Goal: Entertainment & Leisure: Browse casually

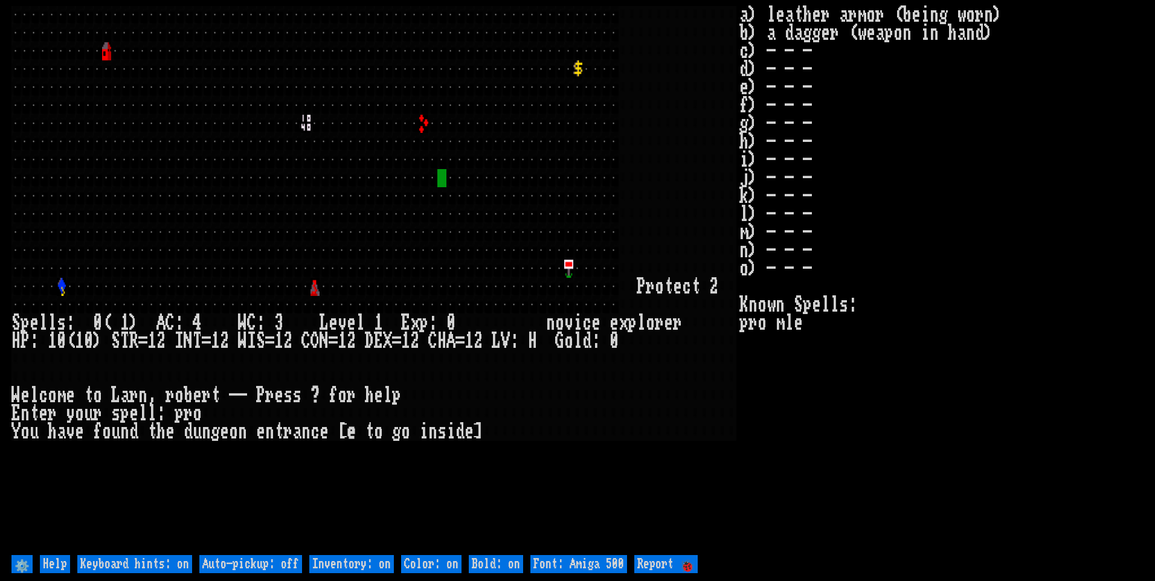
drag, startPoint x: 230, startPoint y: 561, endPoint x: 240, endPoint y: 561, distance: 10.3
click at [236, 561] on off "Auto-pickup: off" at bounding box center [250, 564] width 103 height 18
type off "Auto-pickup: on"
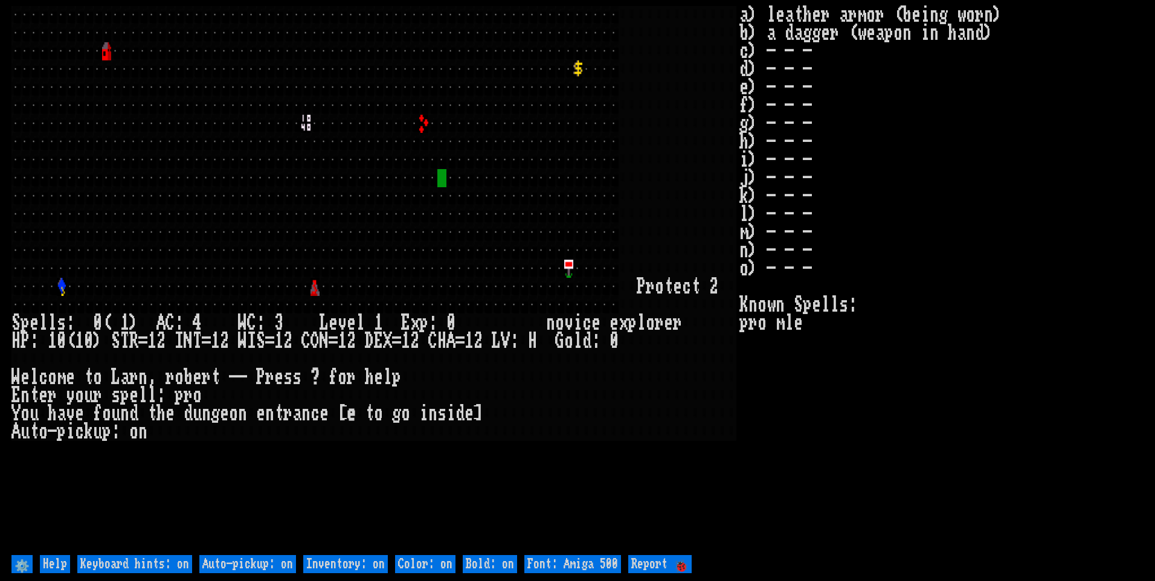
click at [374, 567] on on "Inventory: on" at bounding box center [345, 564] width 85 height 18
type on "Inventory: off"
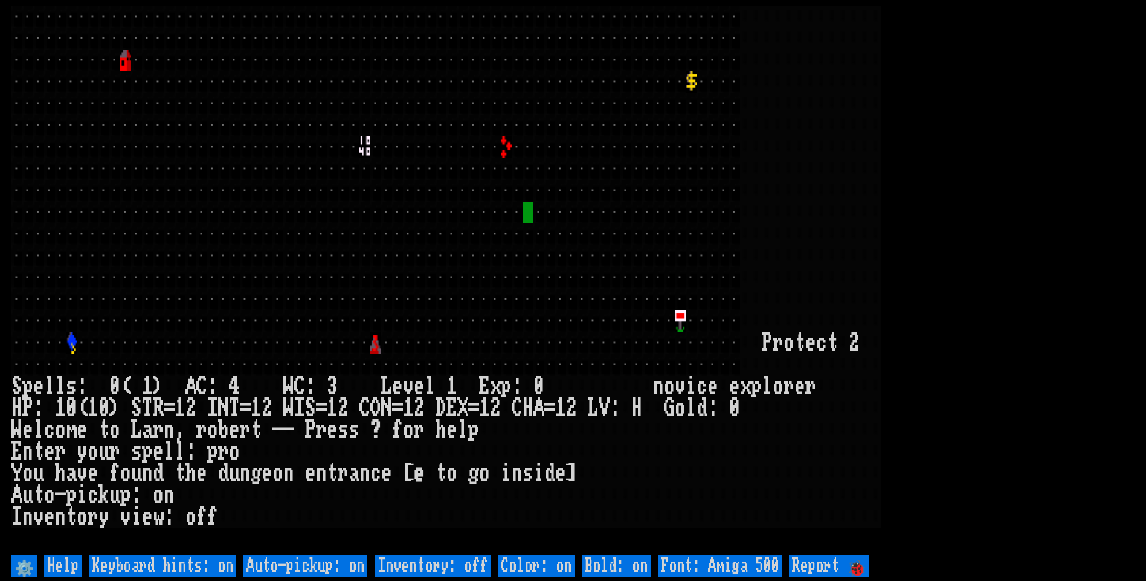
click at [605, 565] on on "Bold: on" at bounding box center [616, 566] width 69 height 22
type on "Bold: off"
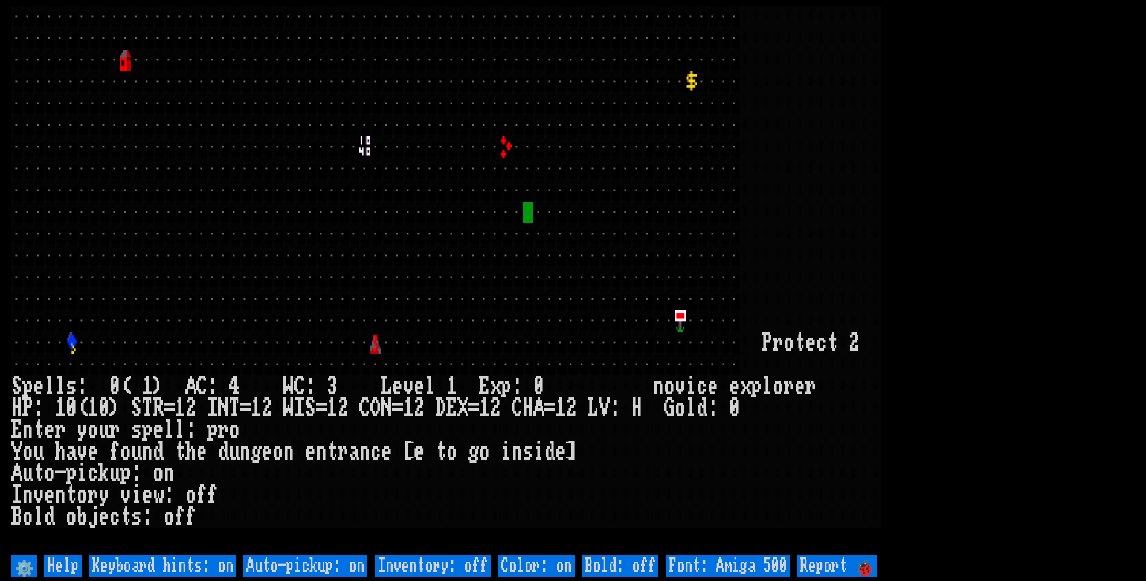
click at [605, 565] on on "Bold: off" at bounding box center [620, 566] width 77 height 22
type on "Bold: on"
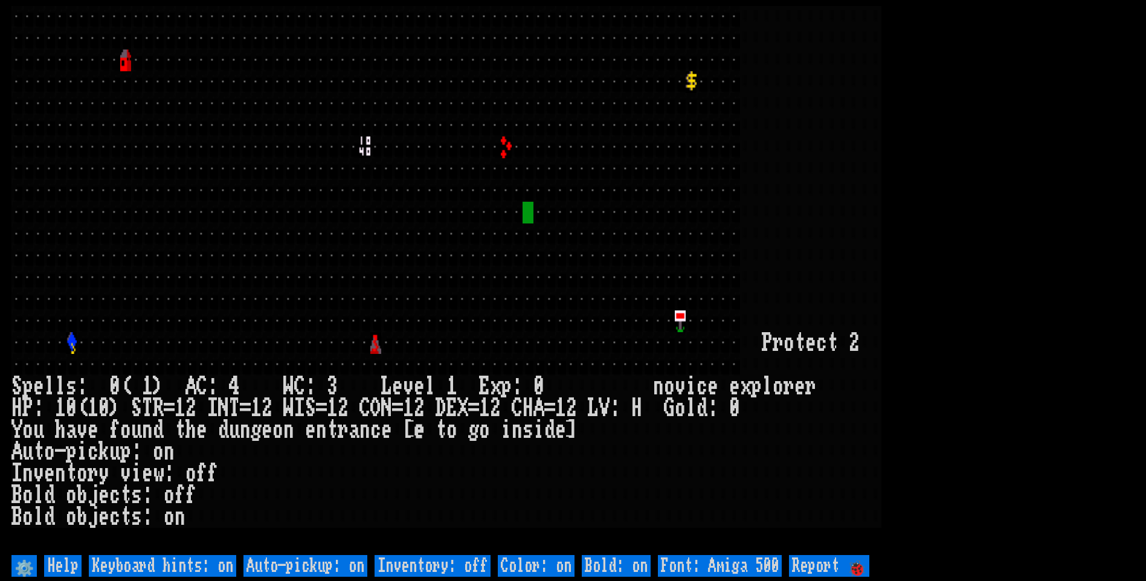
click at [719, 567] on 500 "Font: Amiga 500" at bounding box center [720, 566] width 124 height 22
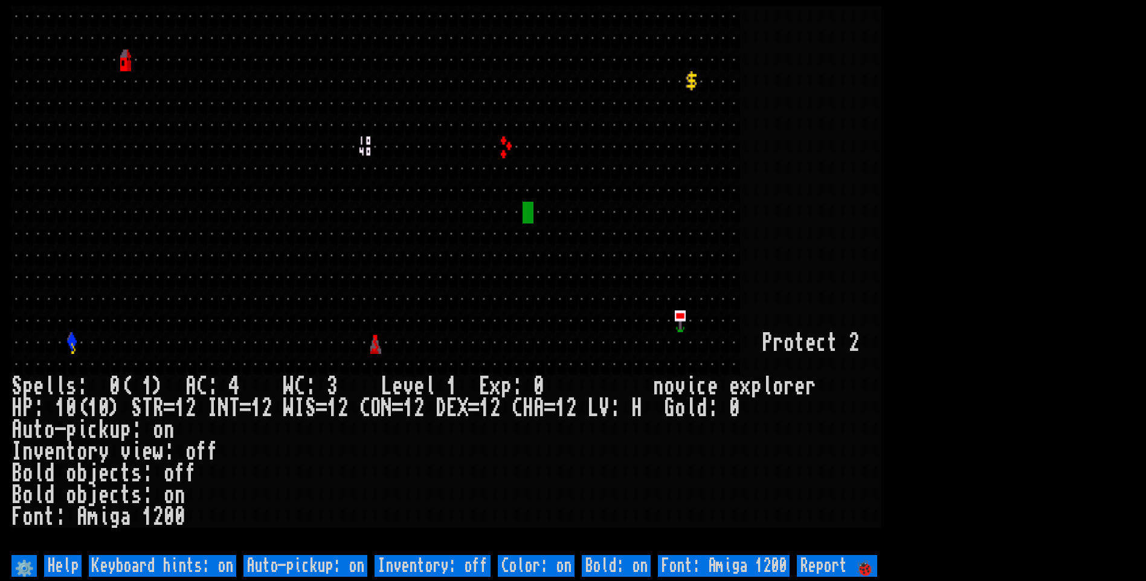
click at [1119, 98] on larn at bounding box center [572, 279] width 1123 height 546
